Goal: Check status: Check status

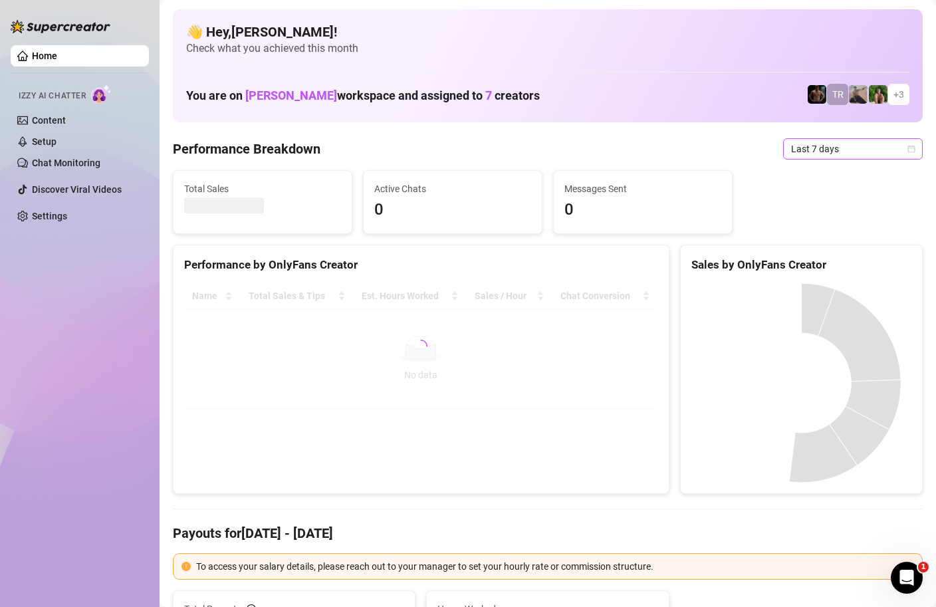
click at [914, 150] on icon "calendar" at bounding box center [911, 148] width 7 height 7
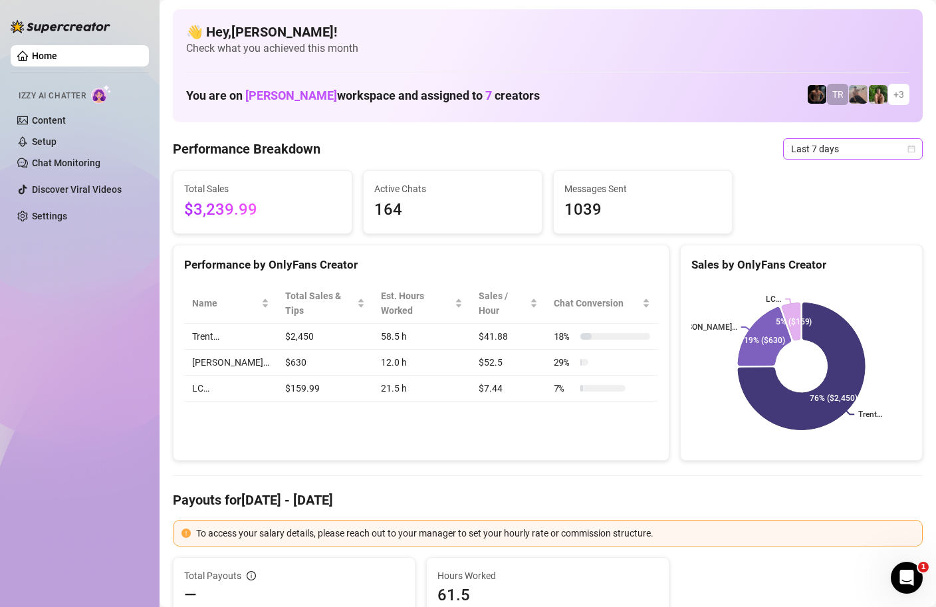
click at [911, 148] on icon "calendar" at bounding box center [911, 149] width 8 height 8
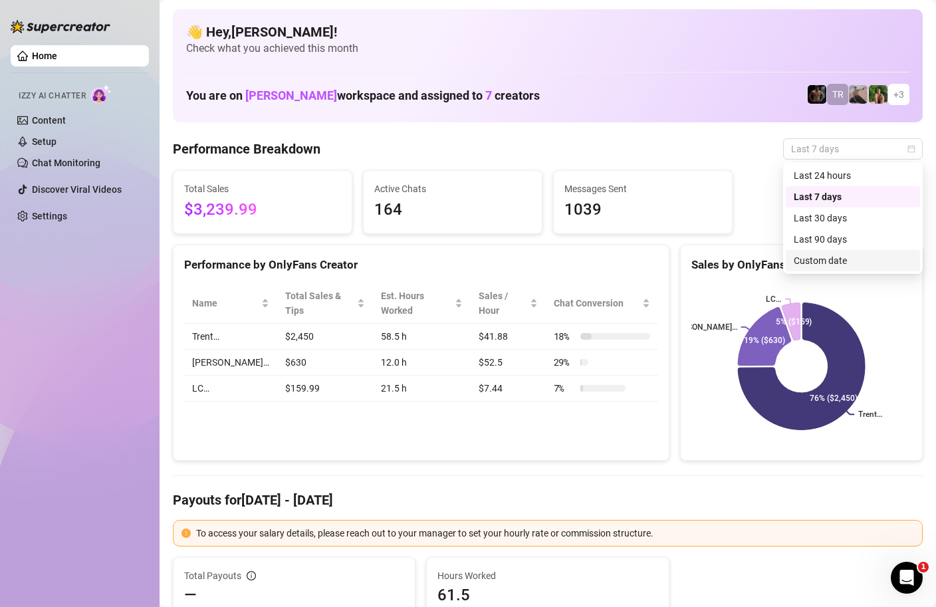
click at [805, 261] on div "Custom date" at bounding box center [853, 260] width 118 height 15
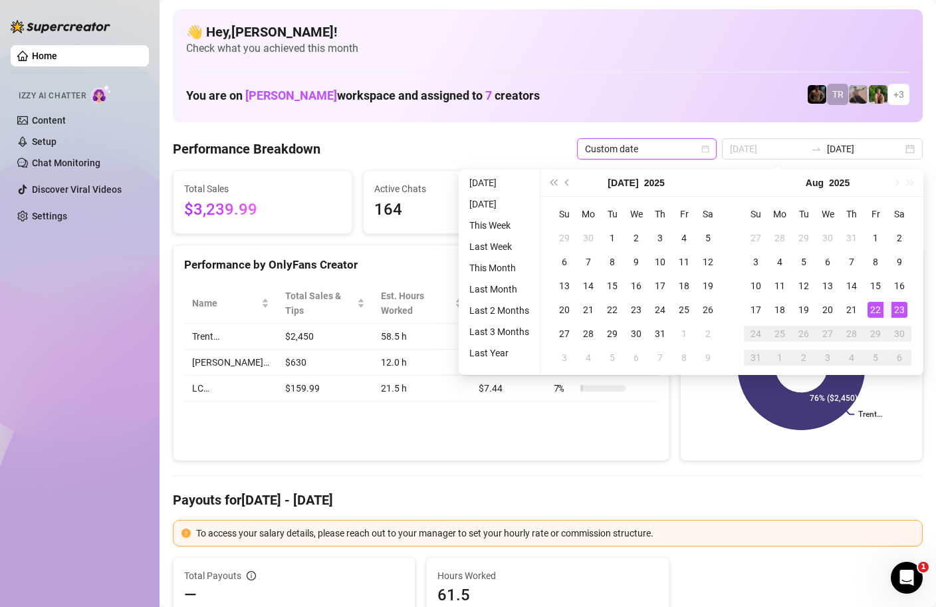
type input "[DATE]"
click at [897, 308] on div "23" at bounding box center [899, 310] width 16 height 16
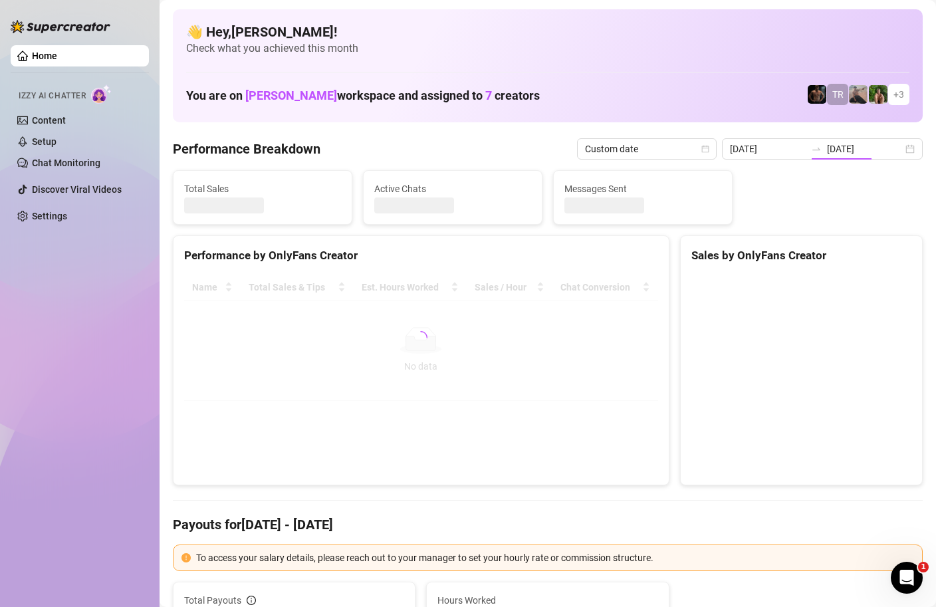
type input "[DATE]"
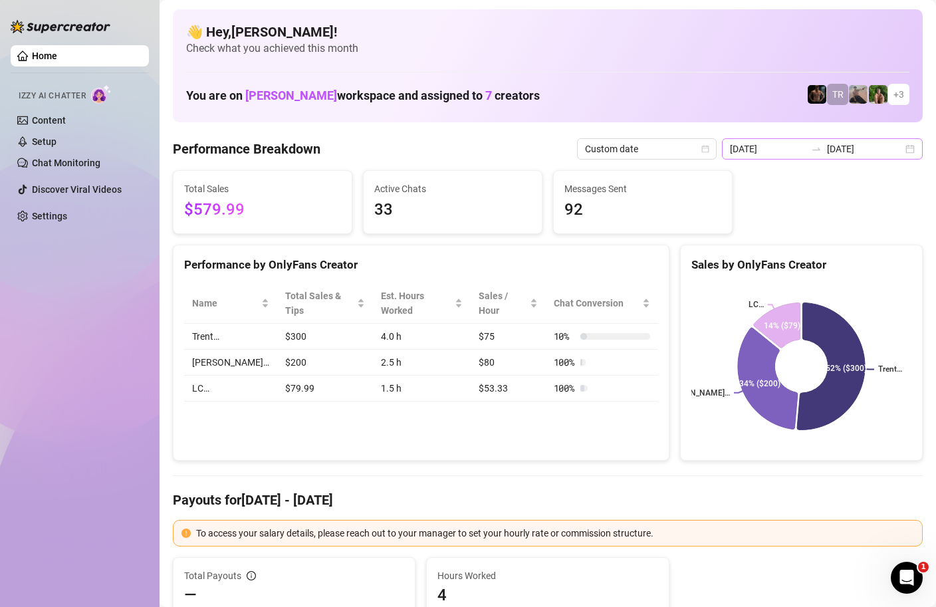
click at [908, 148] on div "2025-08-23 2025-08-23" at bounding box center [822, 148] width 201 height 21
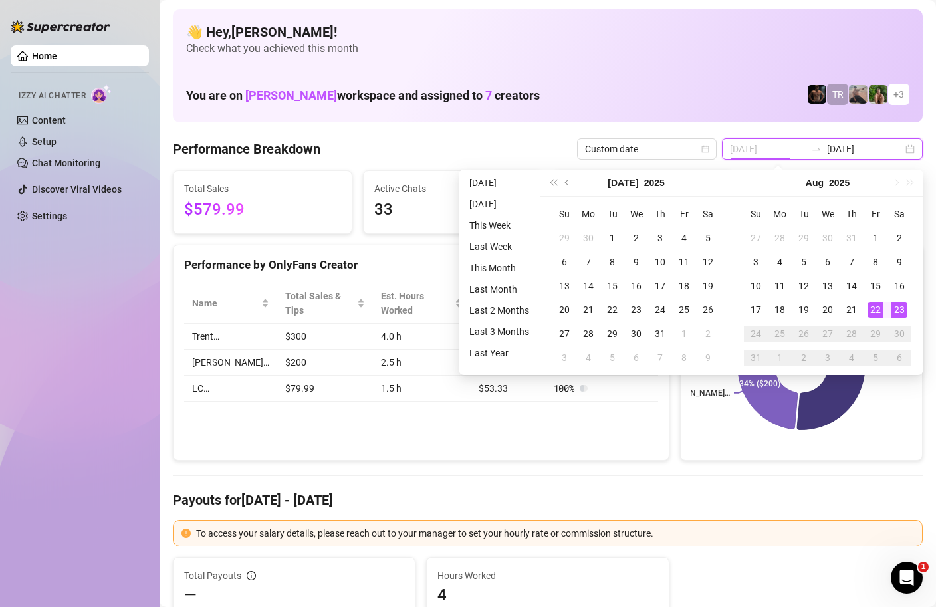
type input "[DATE]"
click at [893, 308] on div "23" at bounding box center [899, 310] width 16 height 16
